Goal: Transaction & Acquisition: Purchase product/service

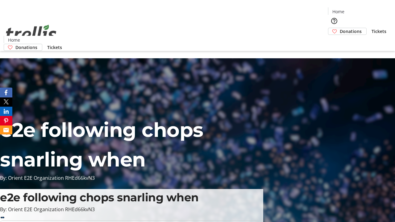
click at [339, 28] on span "Donations" at bounding box center [350, 31] width 22 height 6
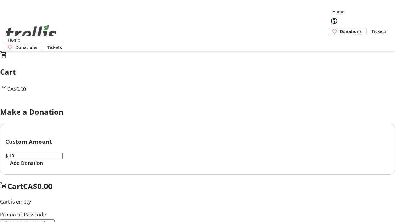
click at [43, 167] on span "Add Donation" at bounding box center [26, 162] width 33 height 7
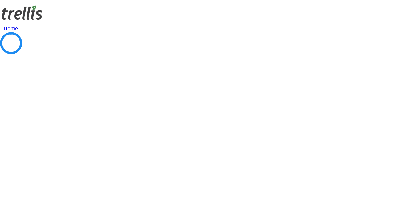
select select "CA"
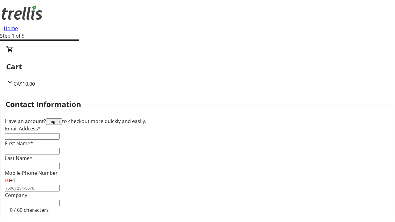
click at [62, 118] on button "Log in" at bounding box center [54, 121] width 16 height 6
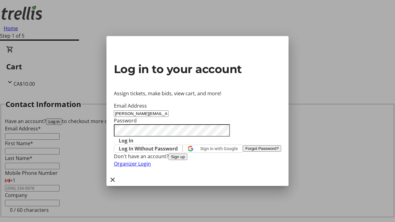
type input "[PERSON_NAME][EMAIL_ADDRESS][DOMAIN_NAME]"
click at [133, 137] on span "Log In" at bounding box center [126, 140] width 14 height 7
